Goal: Information Seeking & Learning: Find specific fact

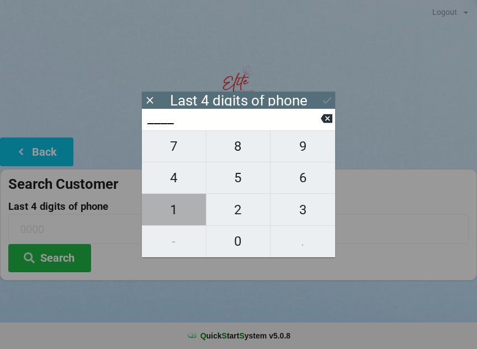
click at [183, 209] on span "1" at bounding box center [174, 209] width 64 height 23
type input "1___"
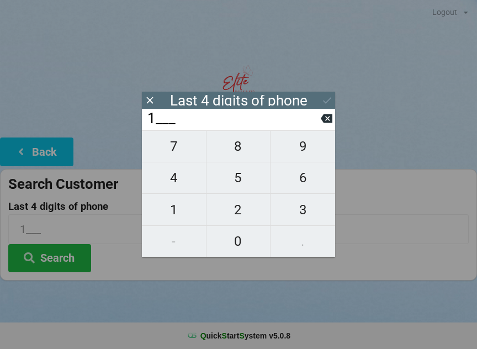
click at [300, 155] on span "9" at bounding box center [303, 146] width 65 height 23
type input "19__"
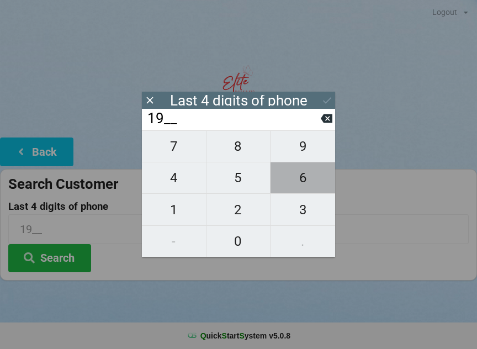
click at [305, 183] on span "6" at bounding box center [303, 177] width 65 height 23
type input "196_"
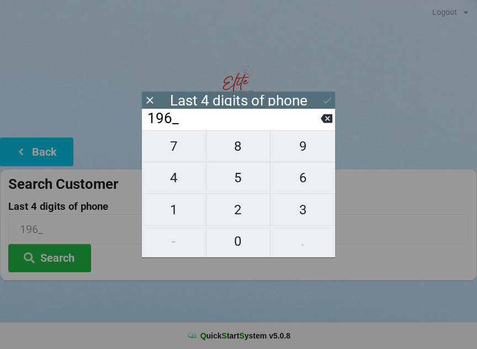
click at [224, 158] on span "8" at bounding box center [239, 146] width 64 height 23
type input "1968"
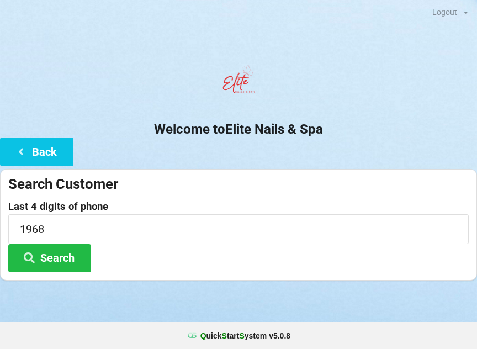
click at [63, 268] on button "Search" at bounding box center [49, 258] width 83 height 28
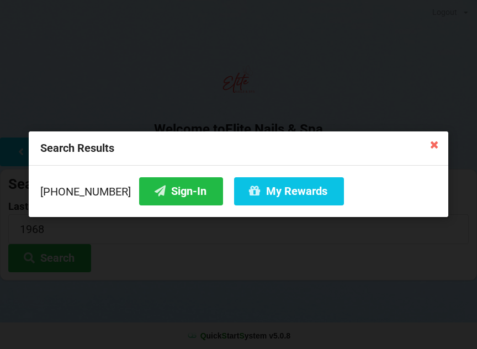
click at [171, 196] on button "Sign-In" at bounding box center [181, 191] width 84 height 28
